Goal: Find specific page/section: Find specific page/section

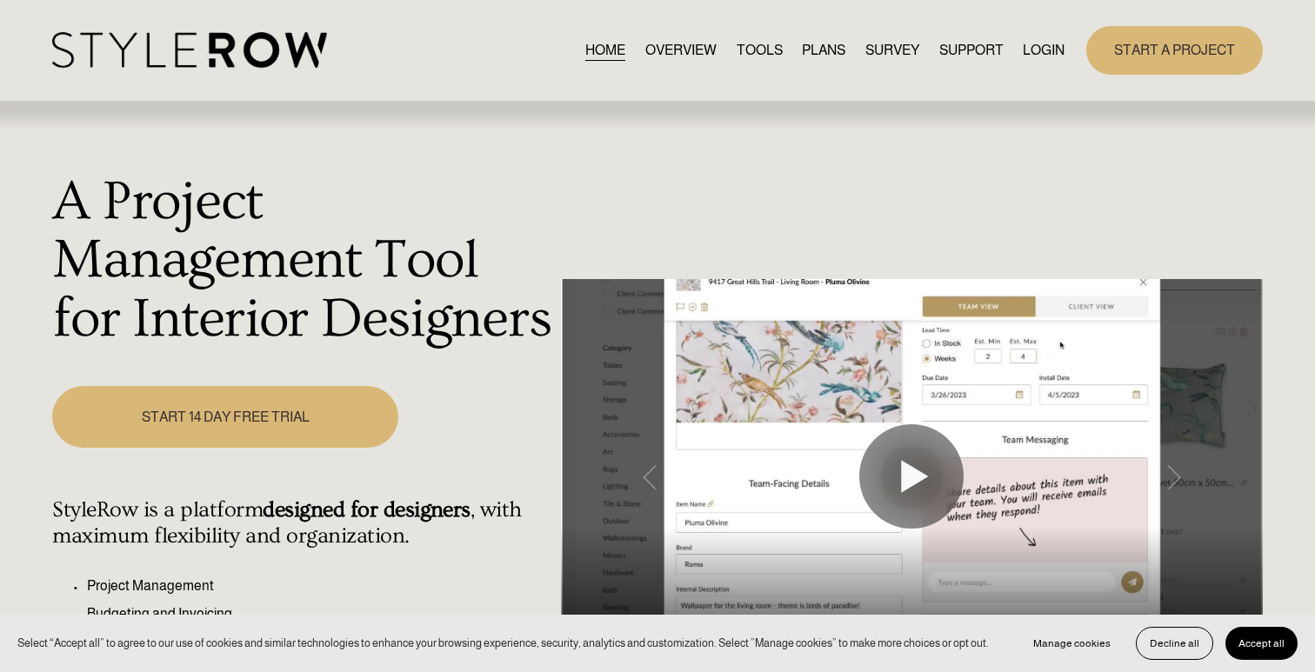
click at [1038, 56] on link "LOGIN" at bounding box center [1044, 49] width 42 height 23
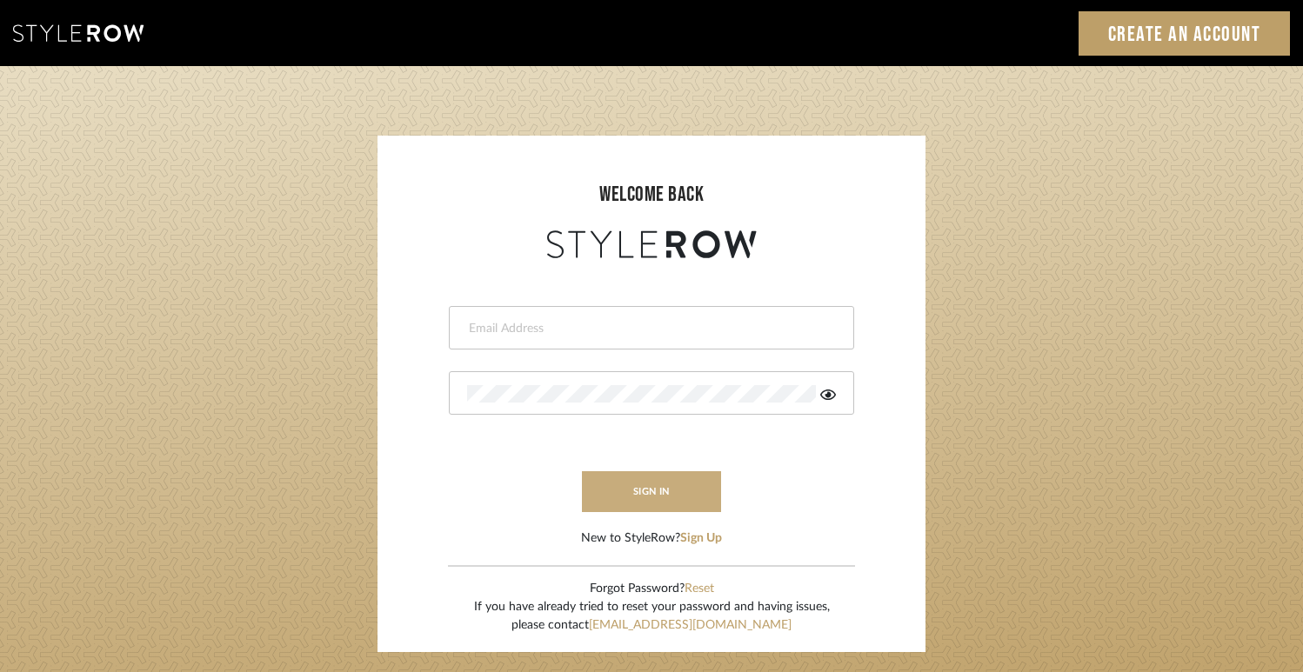
type input "jodle@justinodleinteriors.com"
click at [640, 480] on button "sign in" at bounding box center [651, 492] width 139 height 41
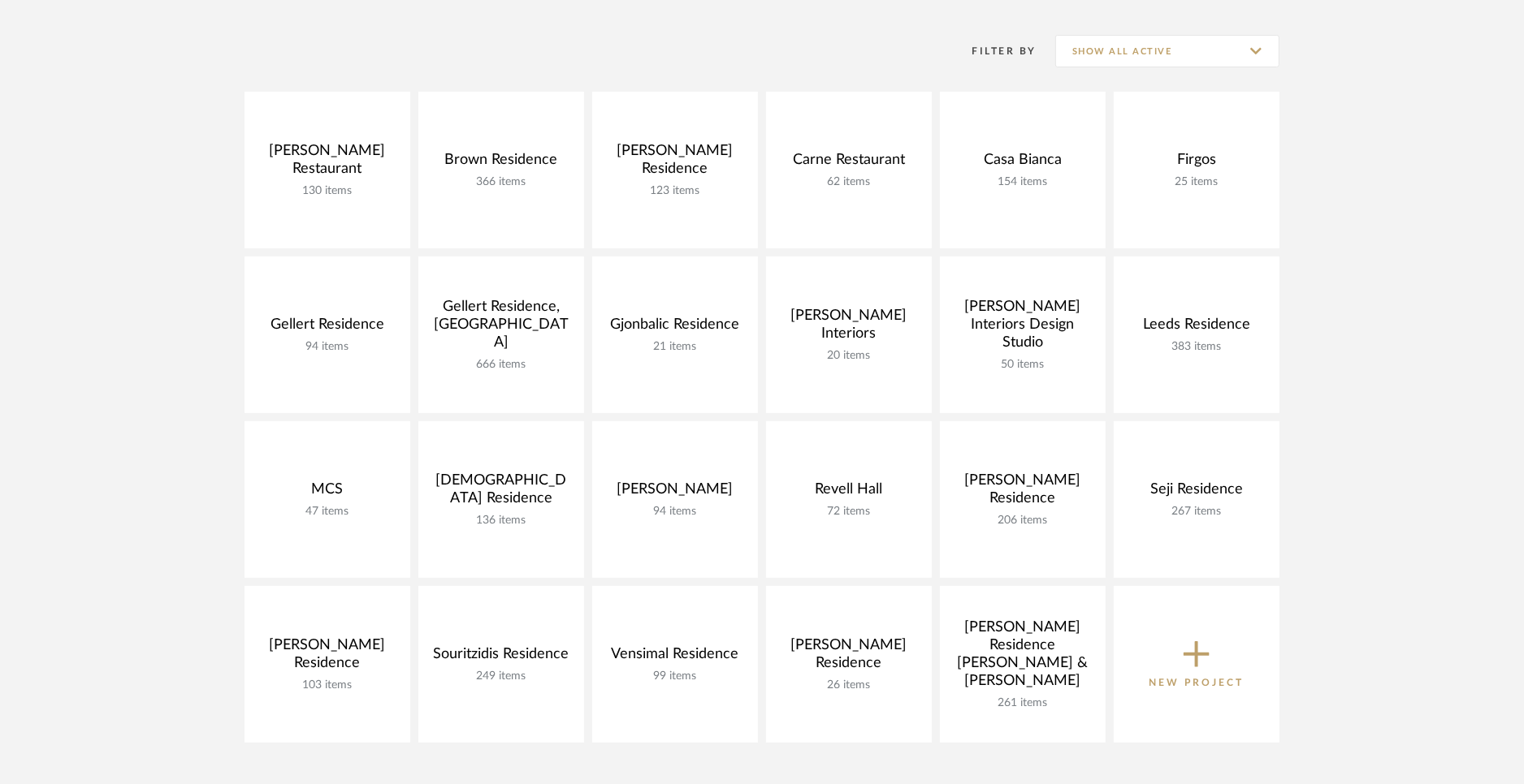
scroll to position [281, 0]
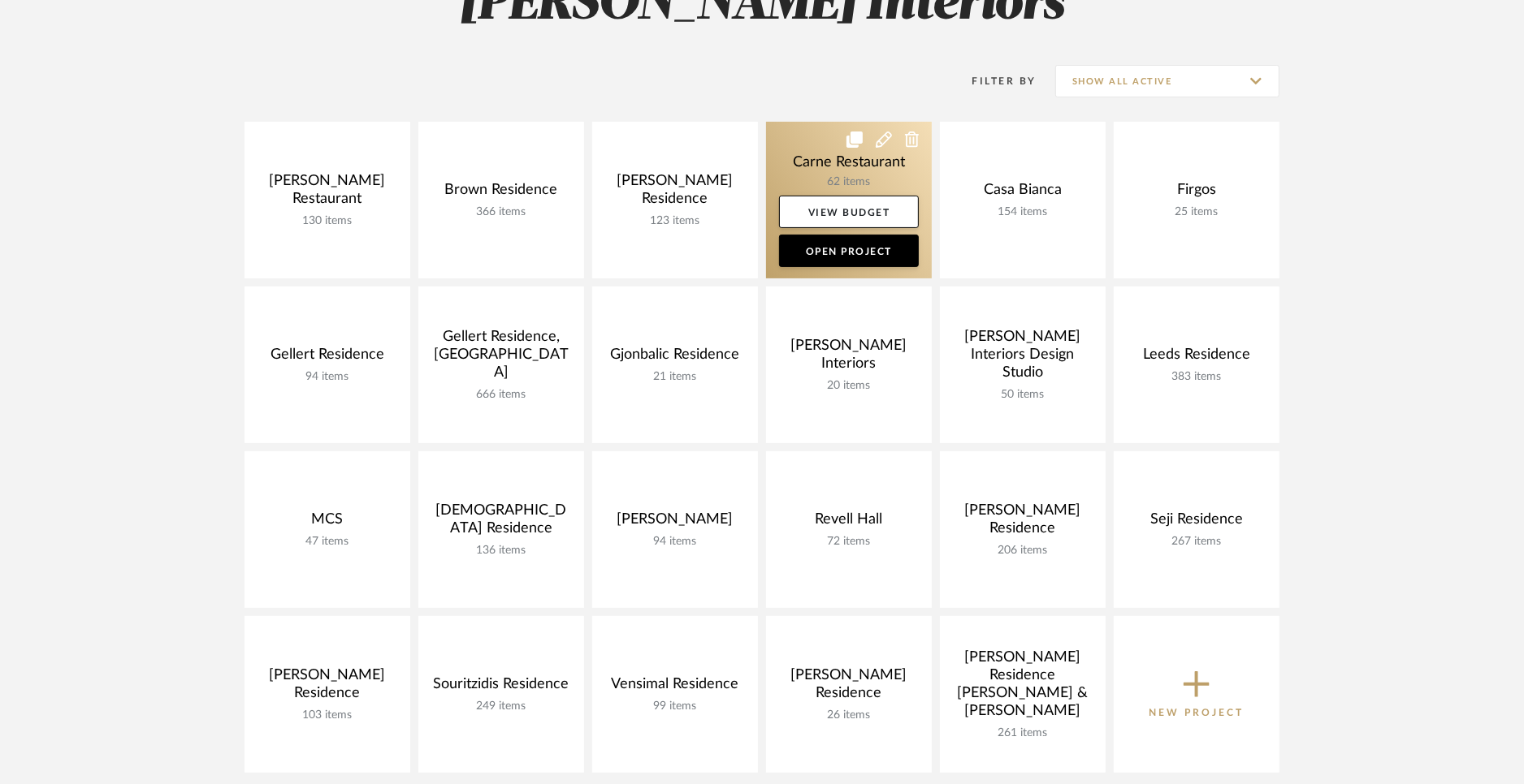
click at [811, 164] on link at bounding box center [848, 200] width 165 height 157
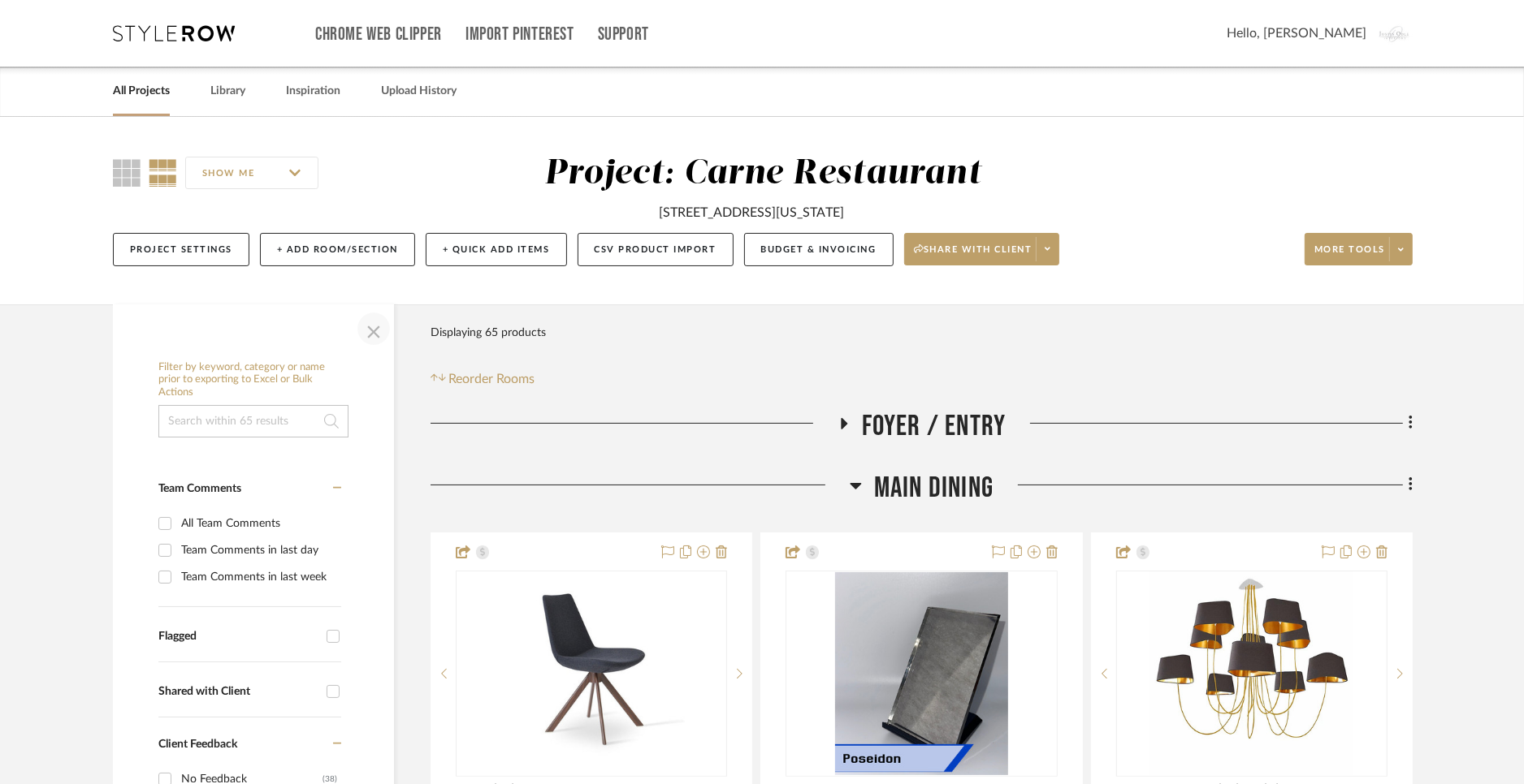
click at [365, 329] on span "button" at bounding box center [374, 329] width 39 height 39
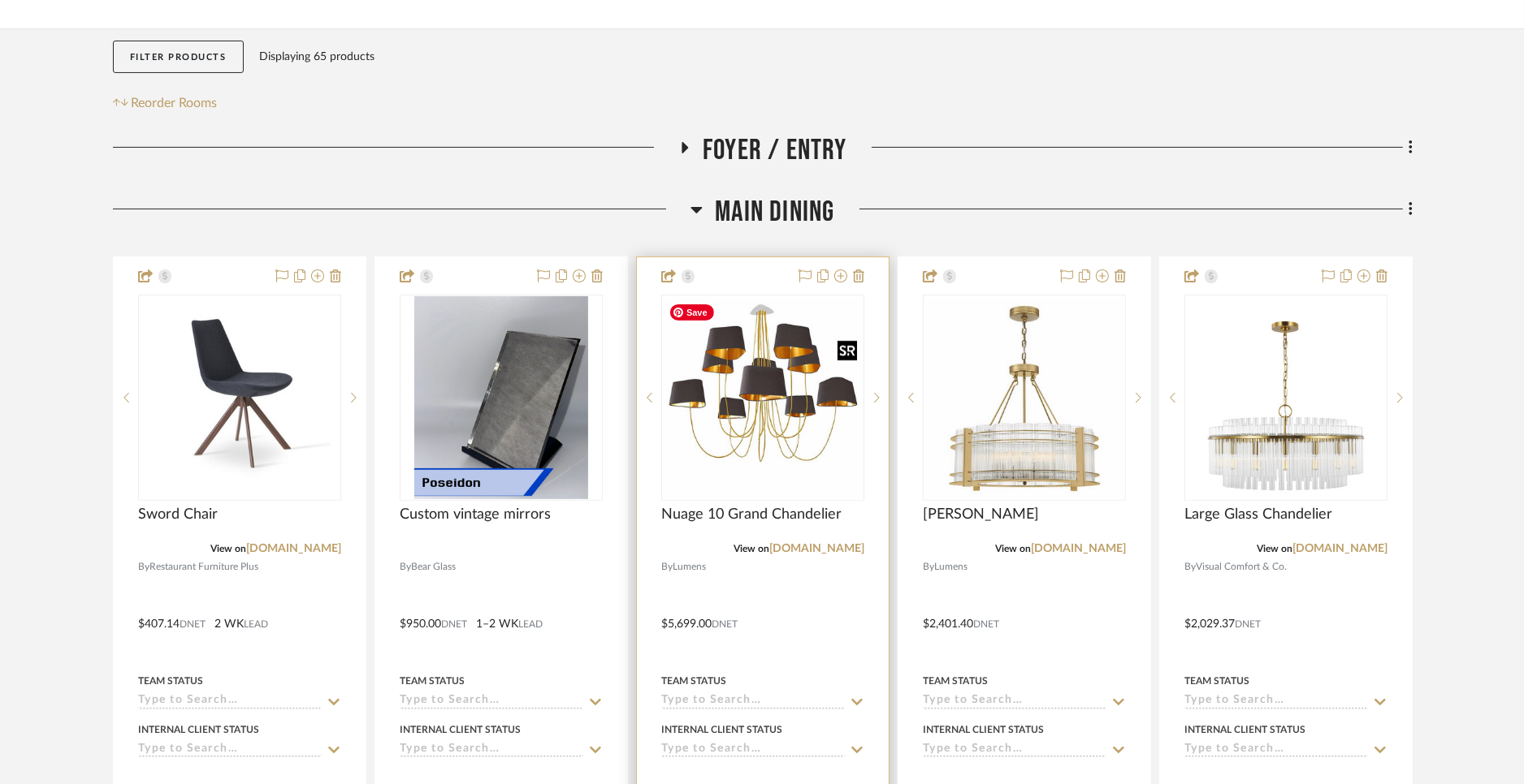
scroll to position [280, 0]
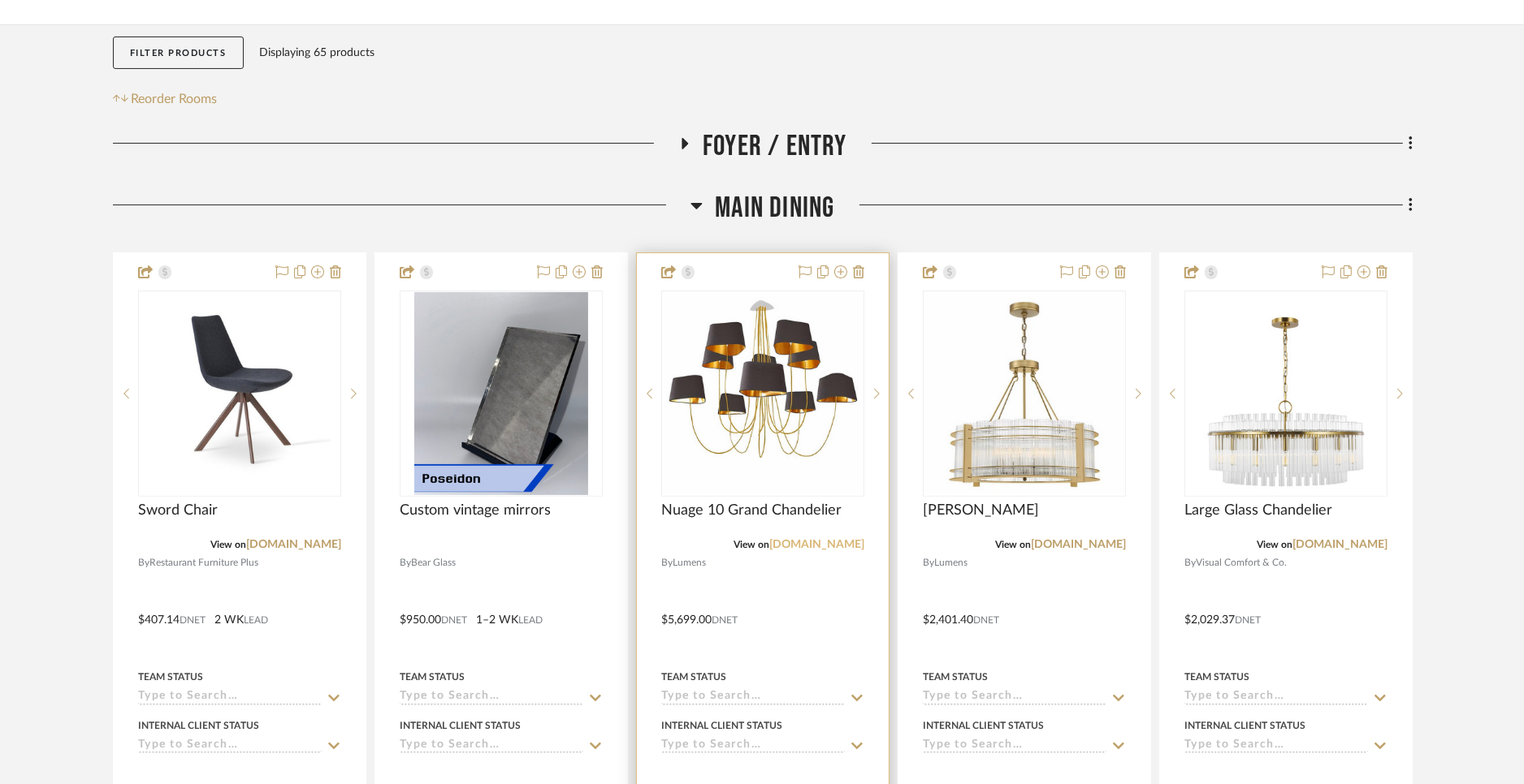
click at [825, 542] on link "[DOMAIN_NAME]" at bounding box center [817, 545] width 95 height 11
